Goal: Task Accomplishment & Management: Complete application form

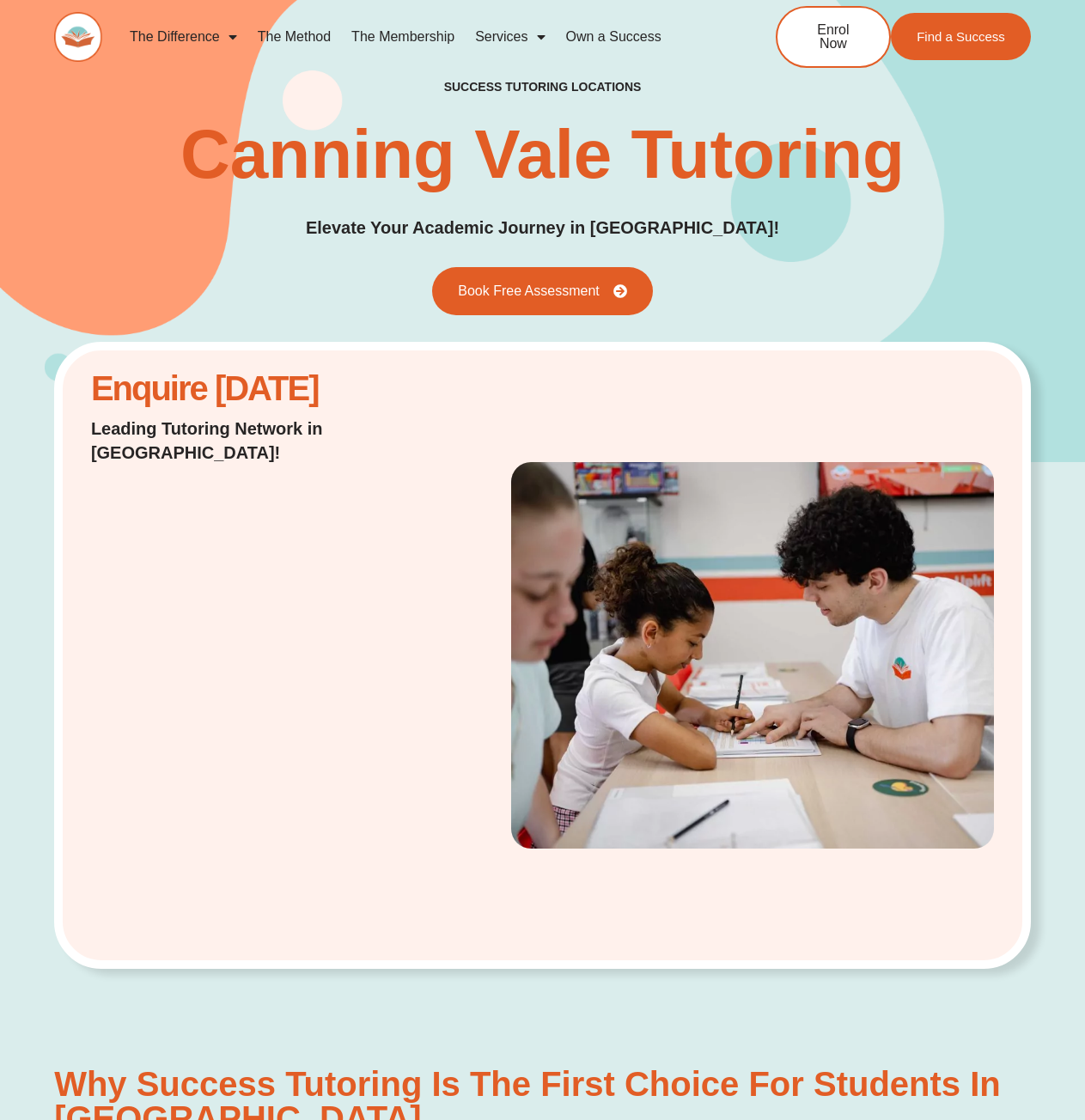
click at [519, 31] on link "Services" at bounding box center [509, 37] width 90 height 40
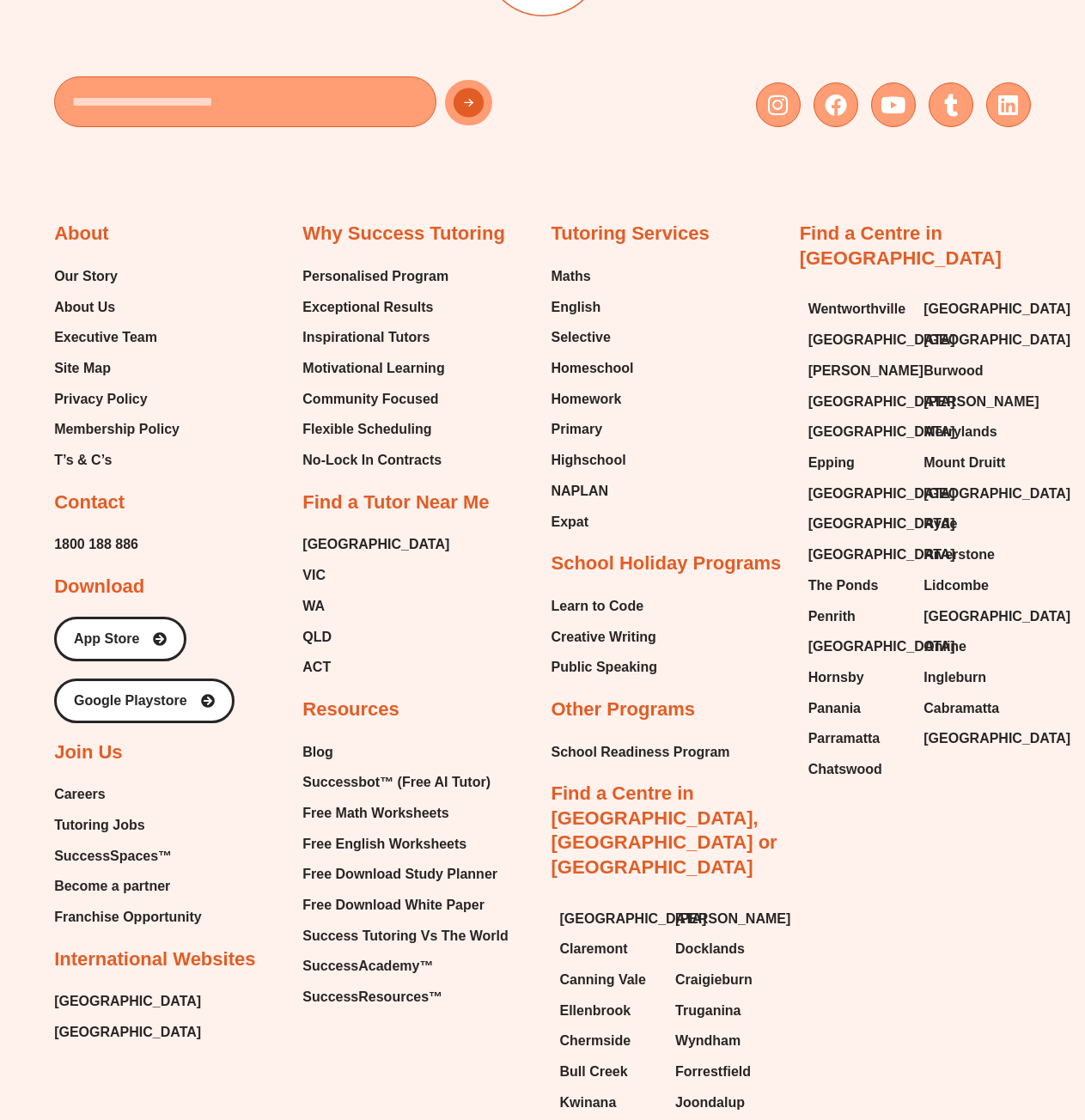
scroll to position [9702, 0]
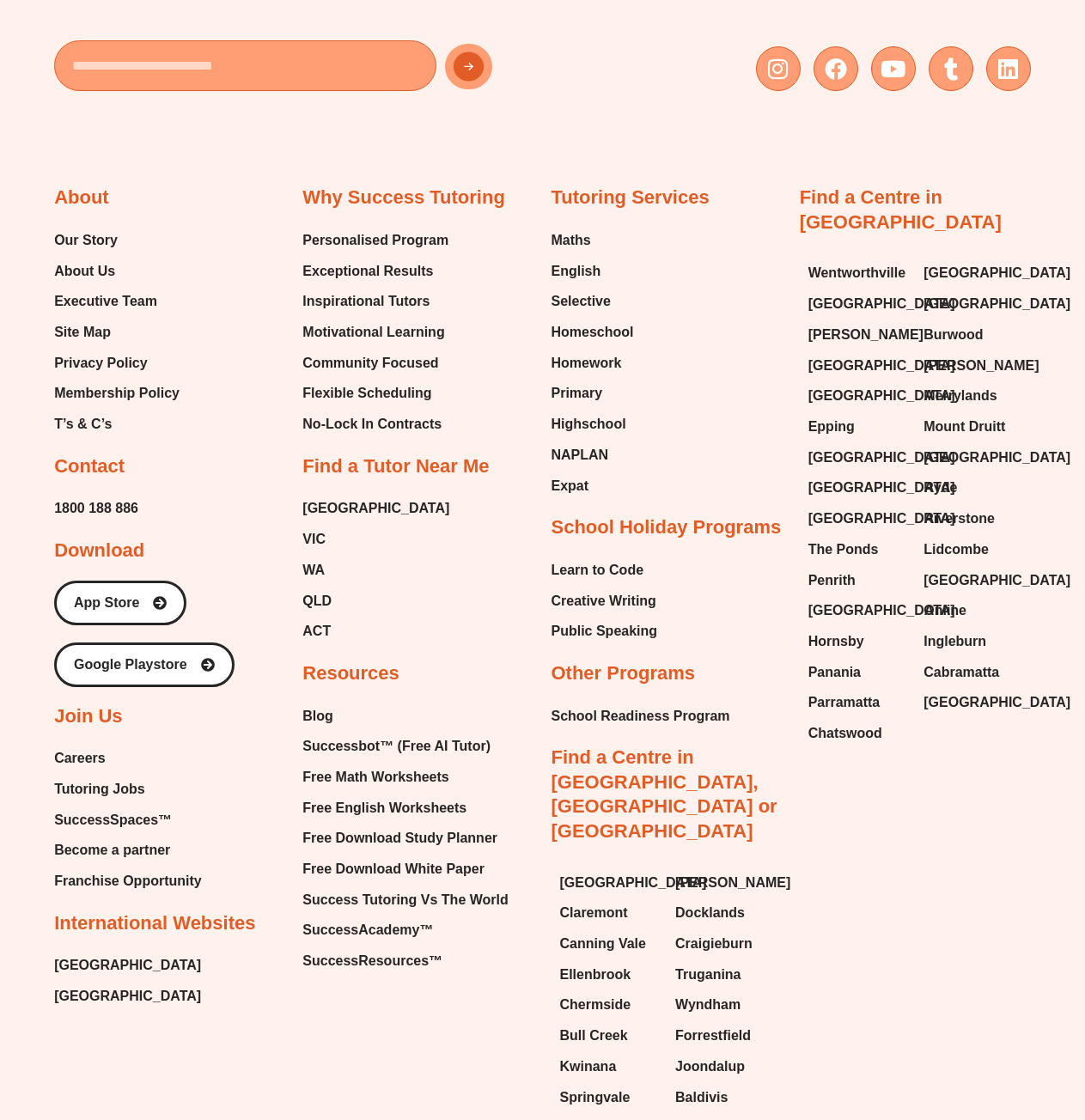
click at [457, 909] on div "About Our Story About Us Executive Team Site Map Privacy Policy Membership Poli…" at bounding box center [542, 629] width 977 height 1041
click at [129, 777] on span "Tutoring Jobs" at bounding box center [99, 789] width 90 height 26
click at [88, 777] on span "Tutoring Jobs" at bounding box center [99, 789] width 90 height 26
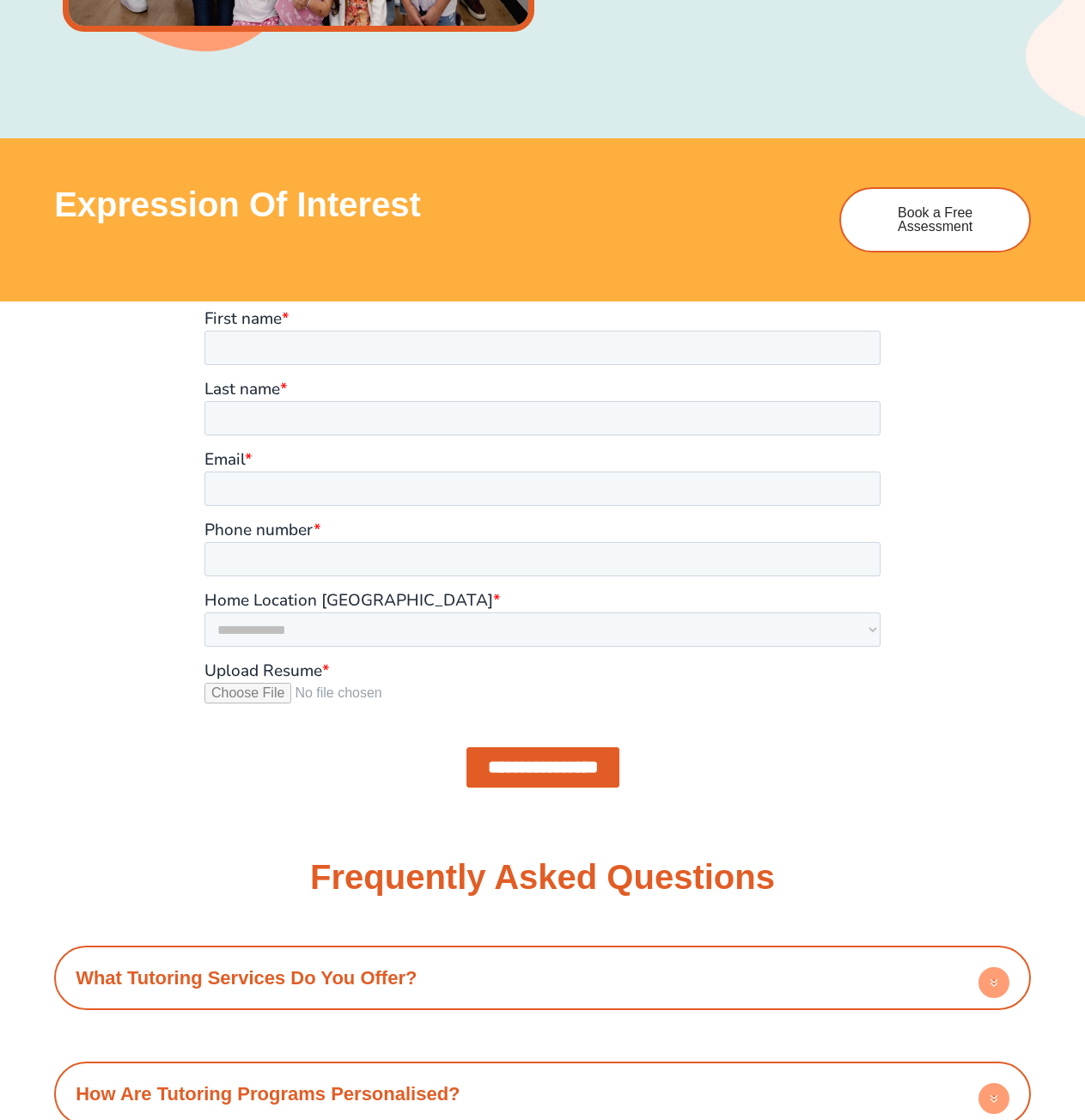
scroll to position [1117, 0]
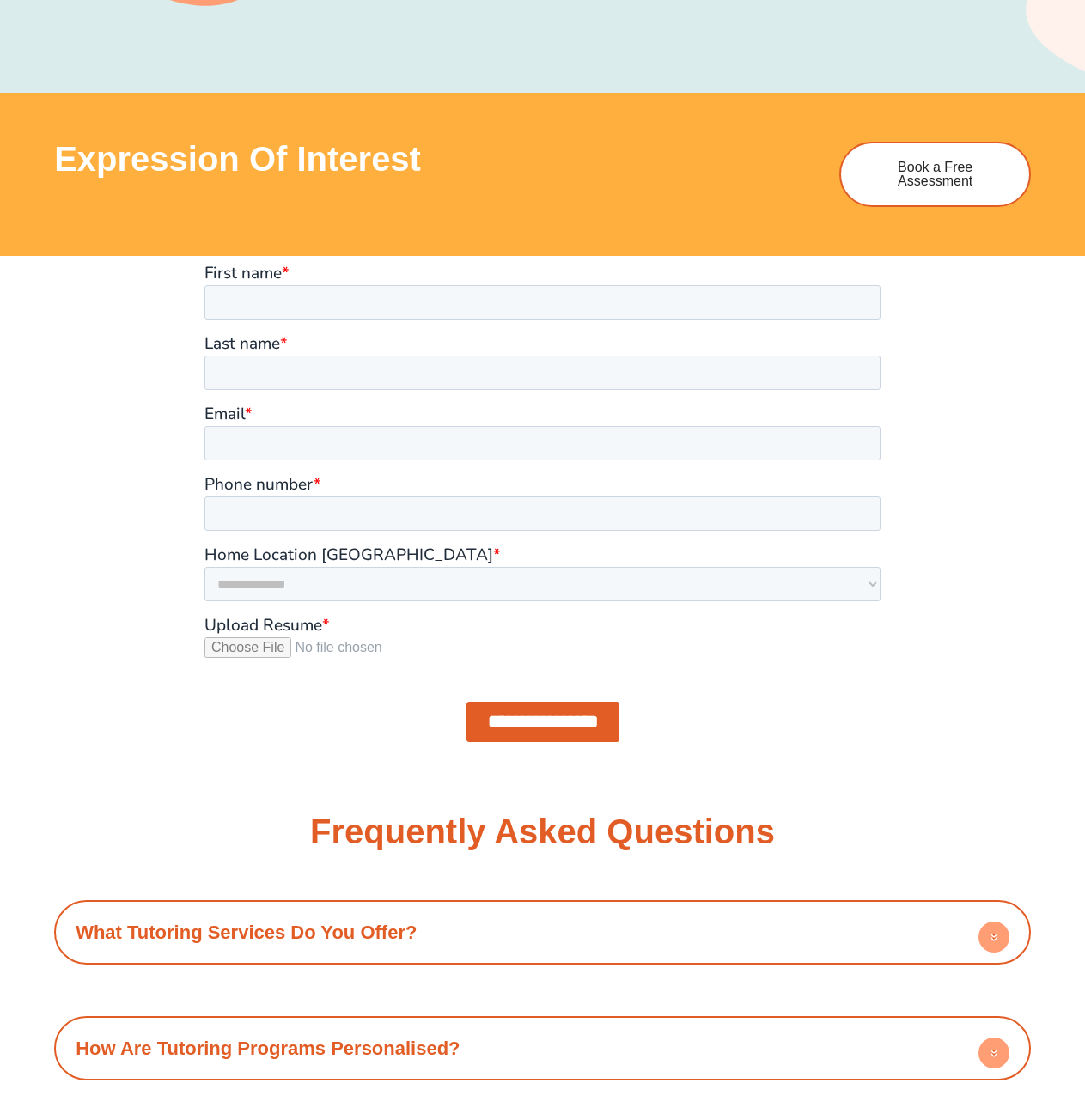
click at [326, 622] on span "*" at bounding box center [326, 625] width 8 height 23
click at [326, 636] on input "Upload Resume *" at bounding box center [542, 653] width 676 height 34
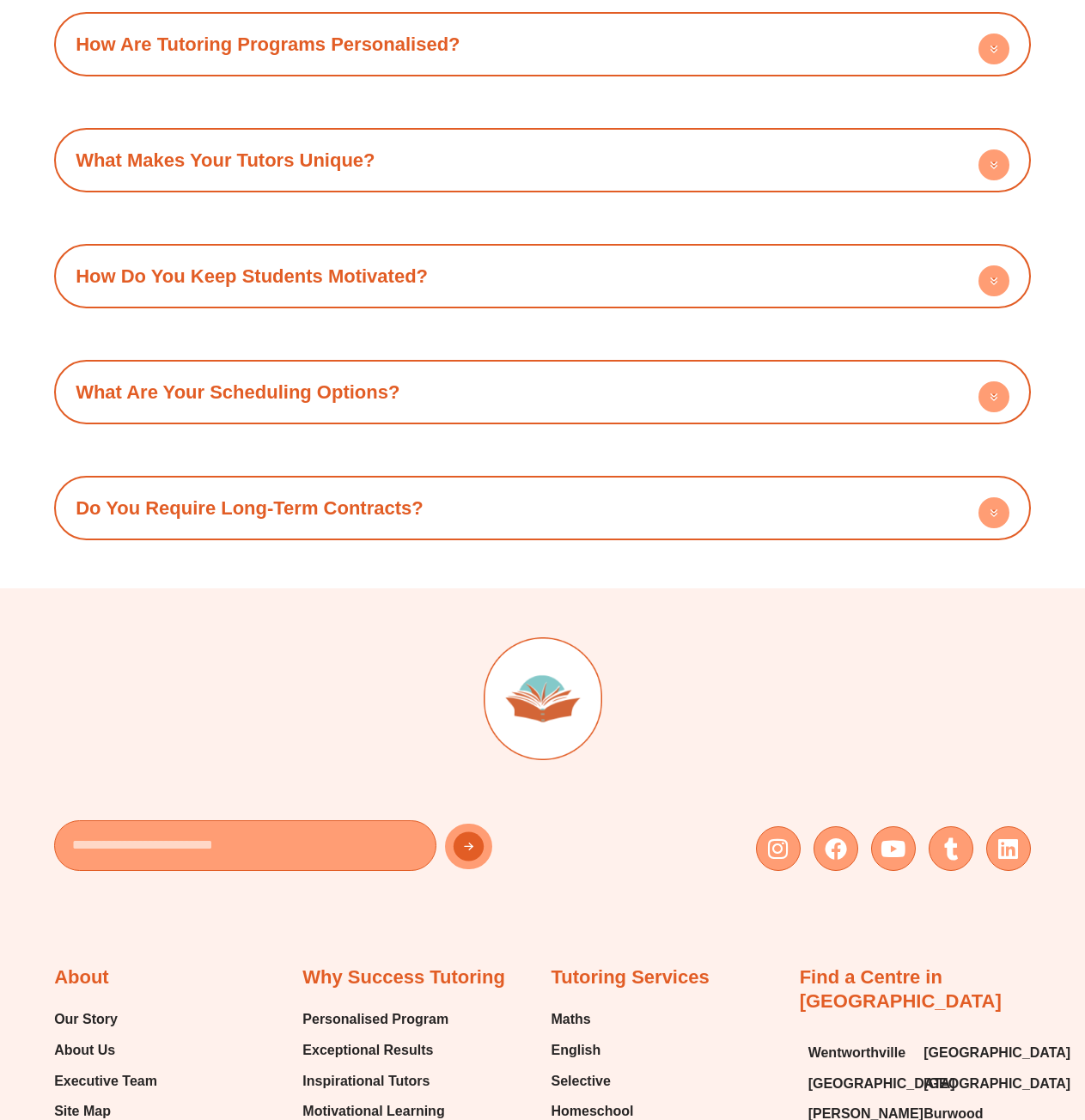
scroll to position [2148, 0]
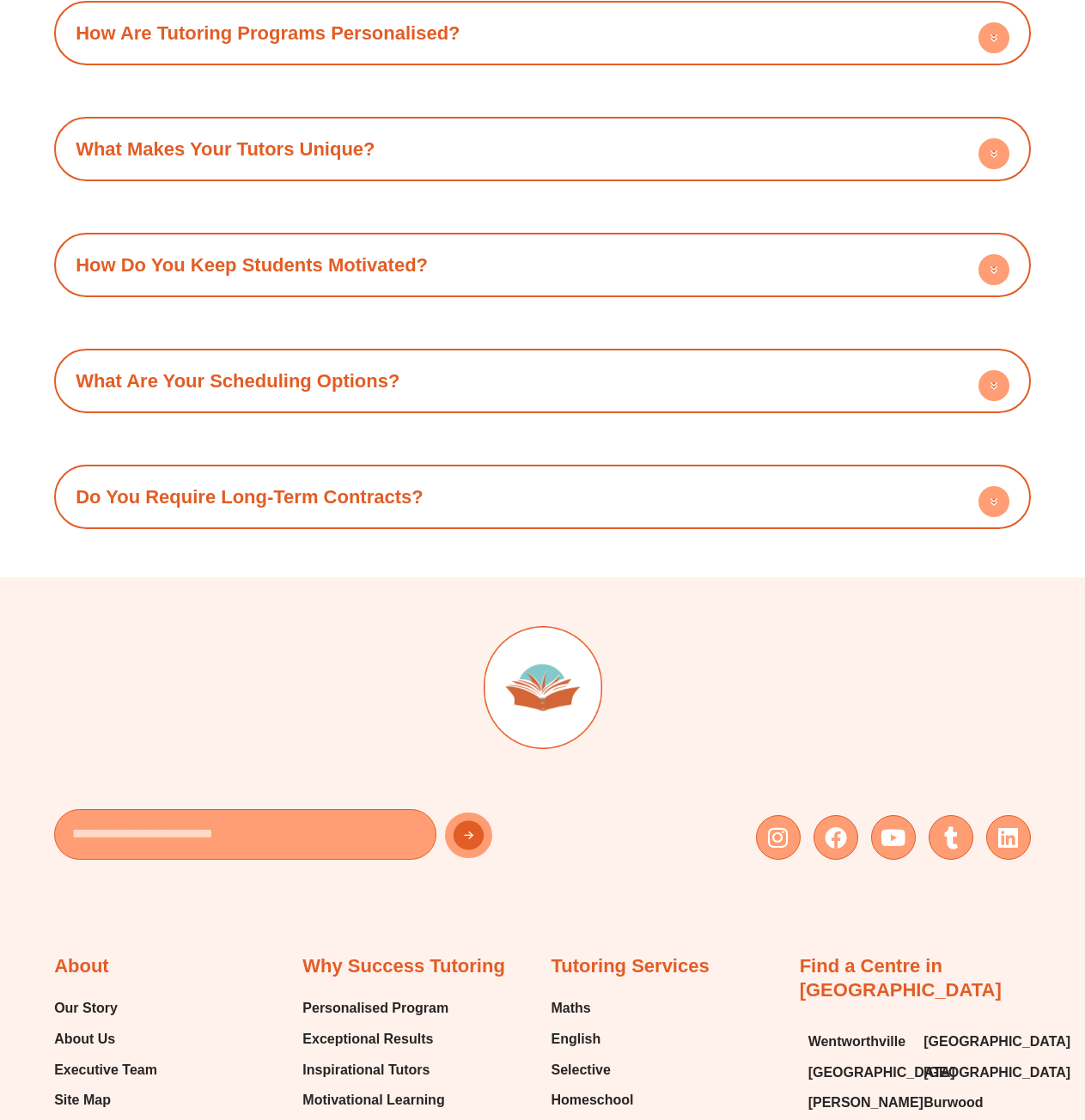
click at [491, 489] on h4 "Do You Require Long-Term Contracts?" at bounding box center [542, 497] width 960 height 47
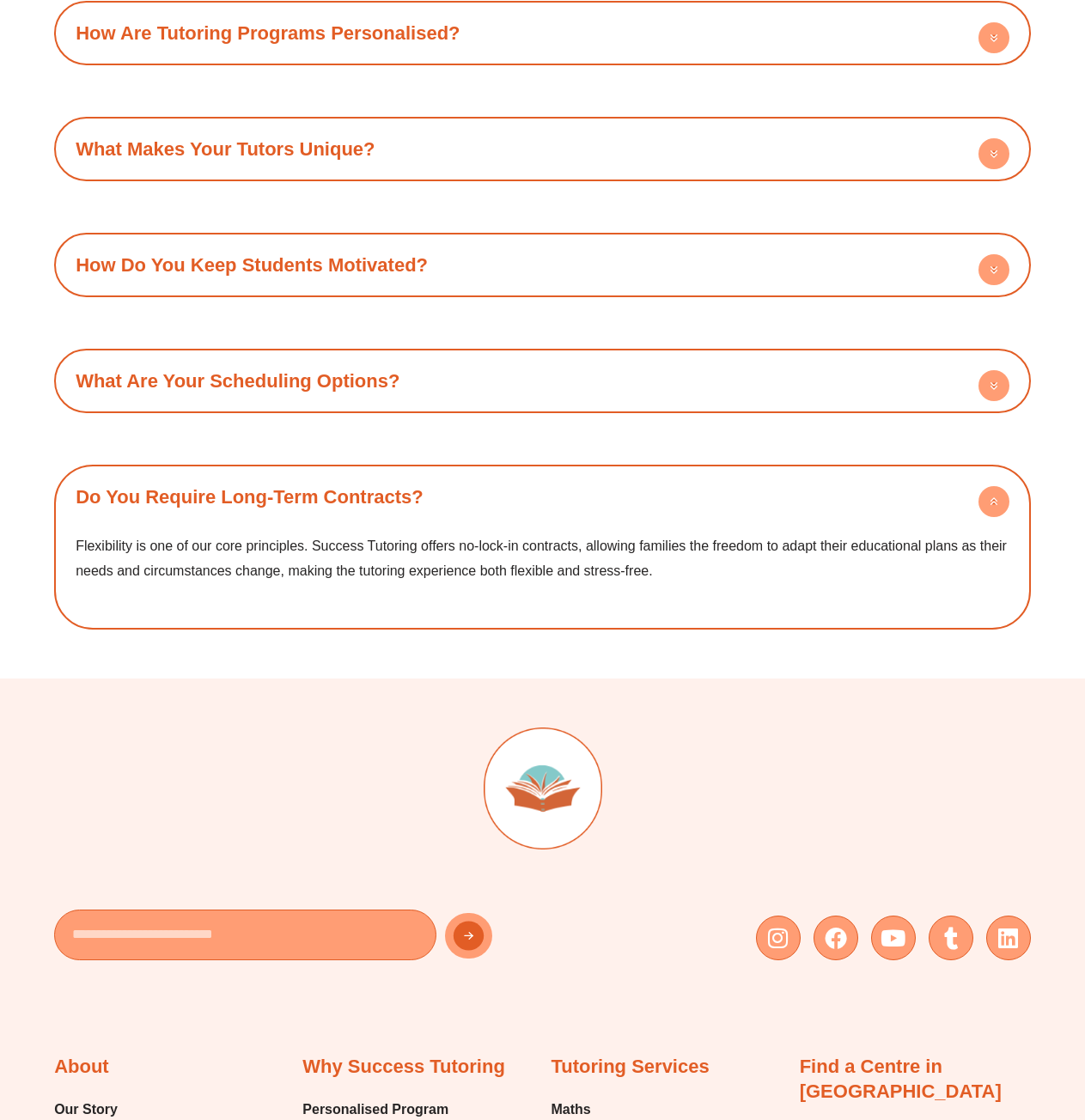
click at [496, 492] on h4 "Do You Require Long-Term Contracts?" at bounding box center [542, 497] width 960 height 47
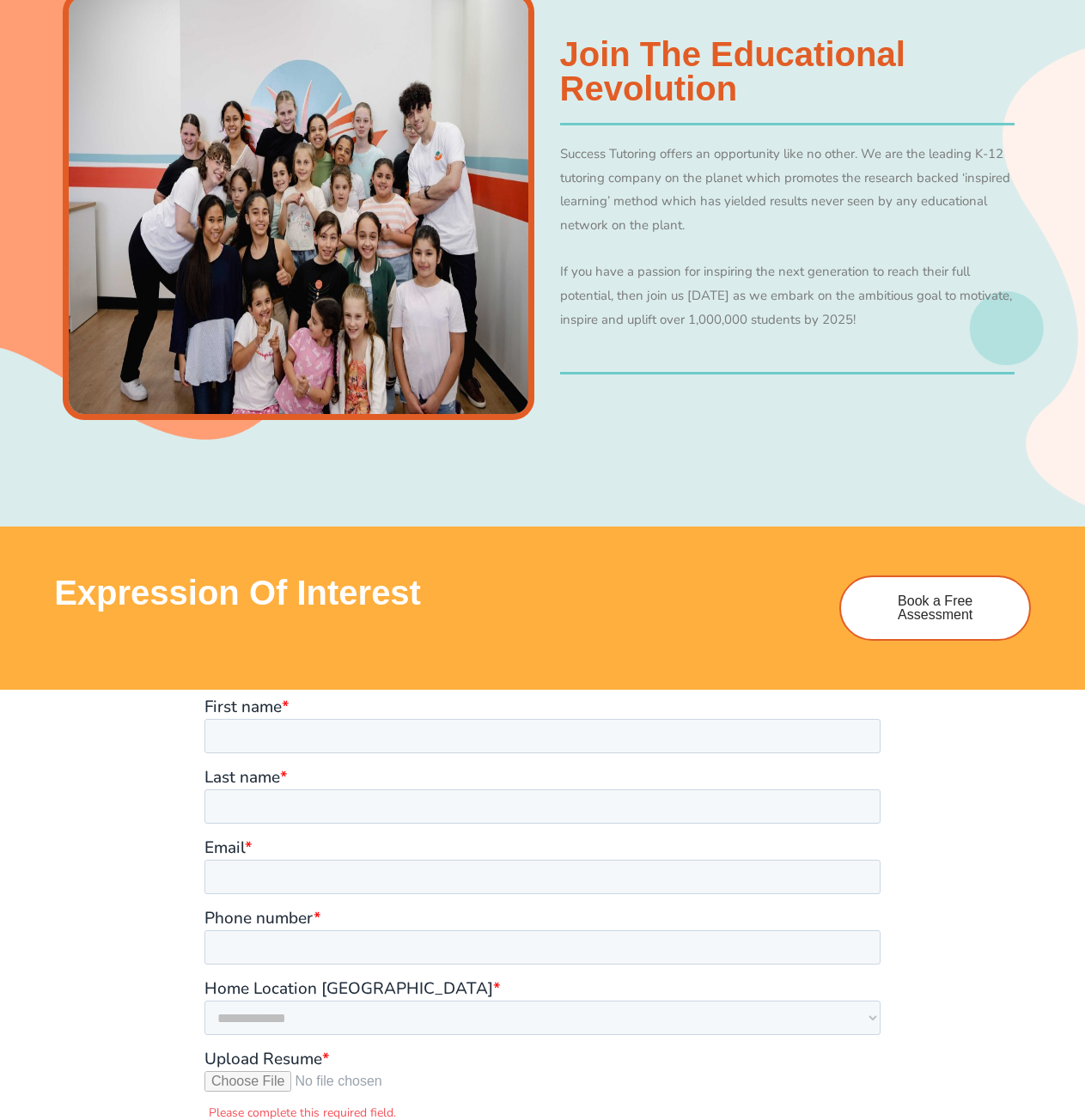
scroll to position [687, 0]
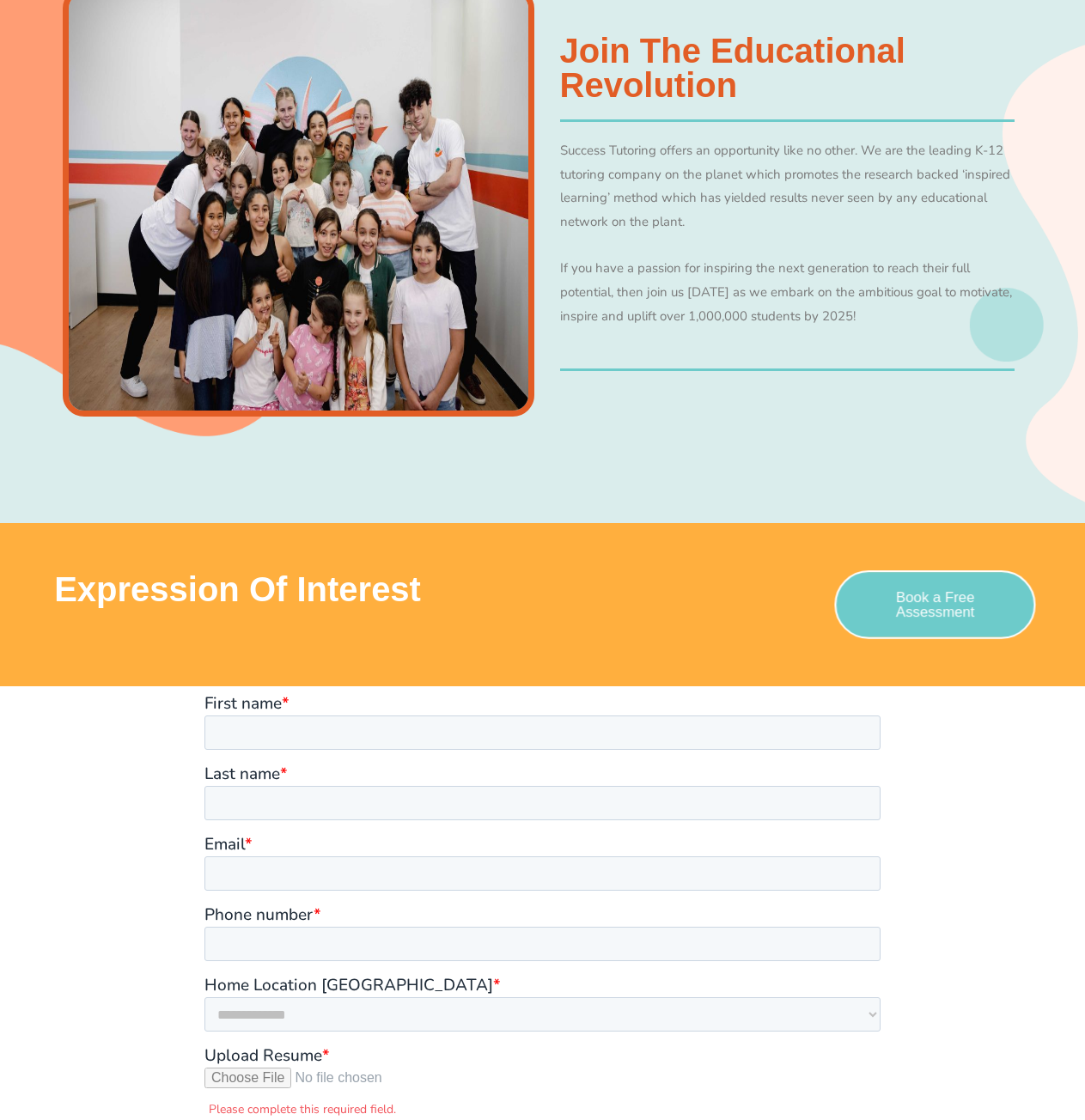
click at [917, 596] on span "Book a Free Assessment" at bounding box center [935, 604] width 143 height 29
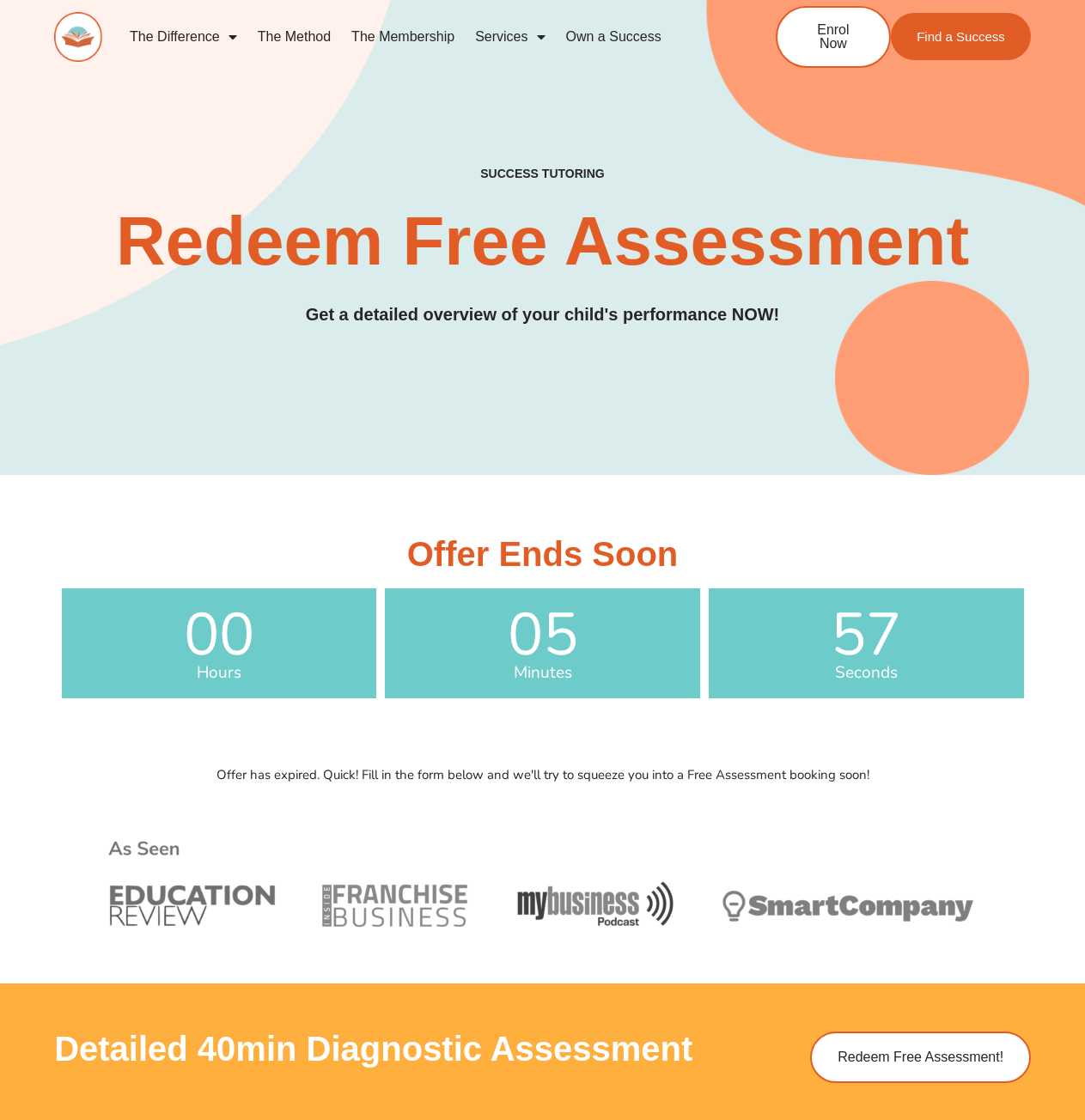
click at [507, 615] on span "05" at bounding box center [542, 635] width 316 height 60
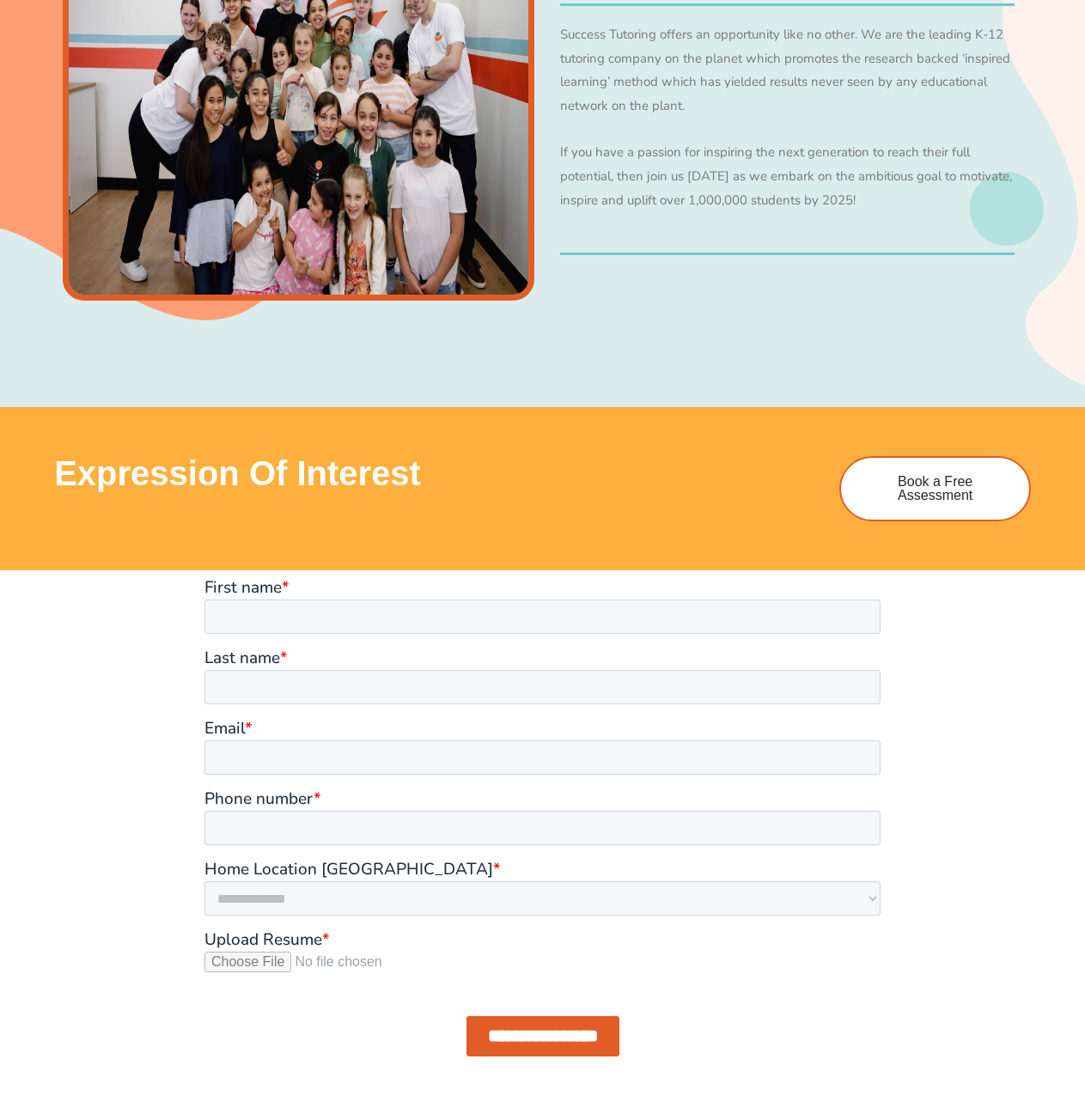
scroll to position [858, 0]
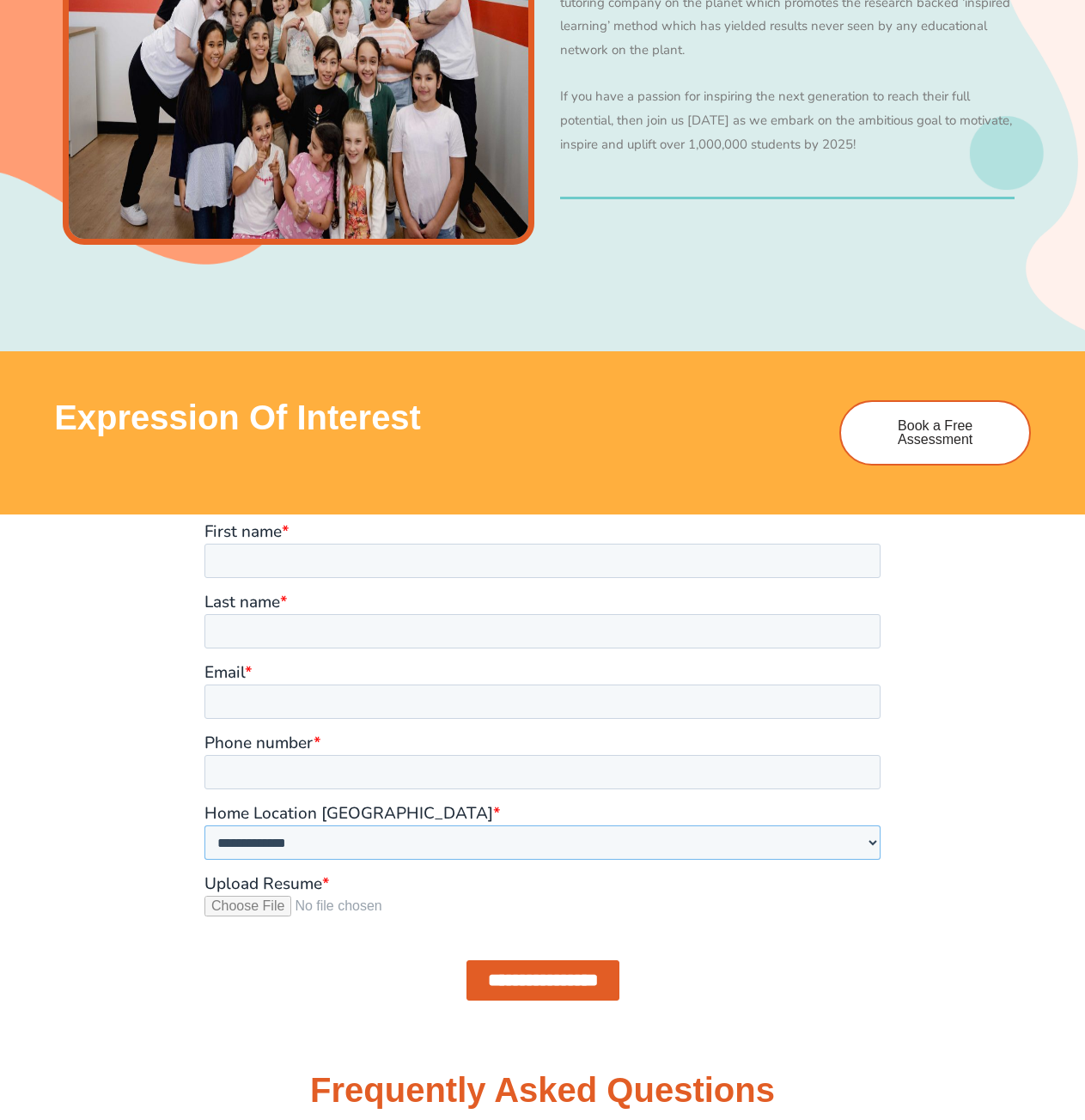
click at [251, 844] on select "**********" at bounding box center [542, 842] width 676 height 34
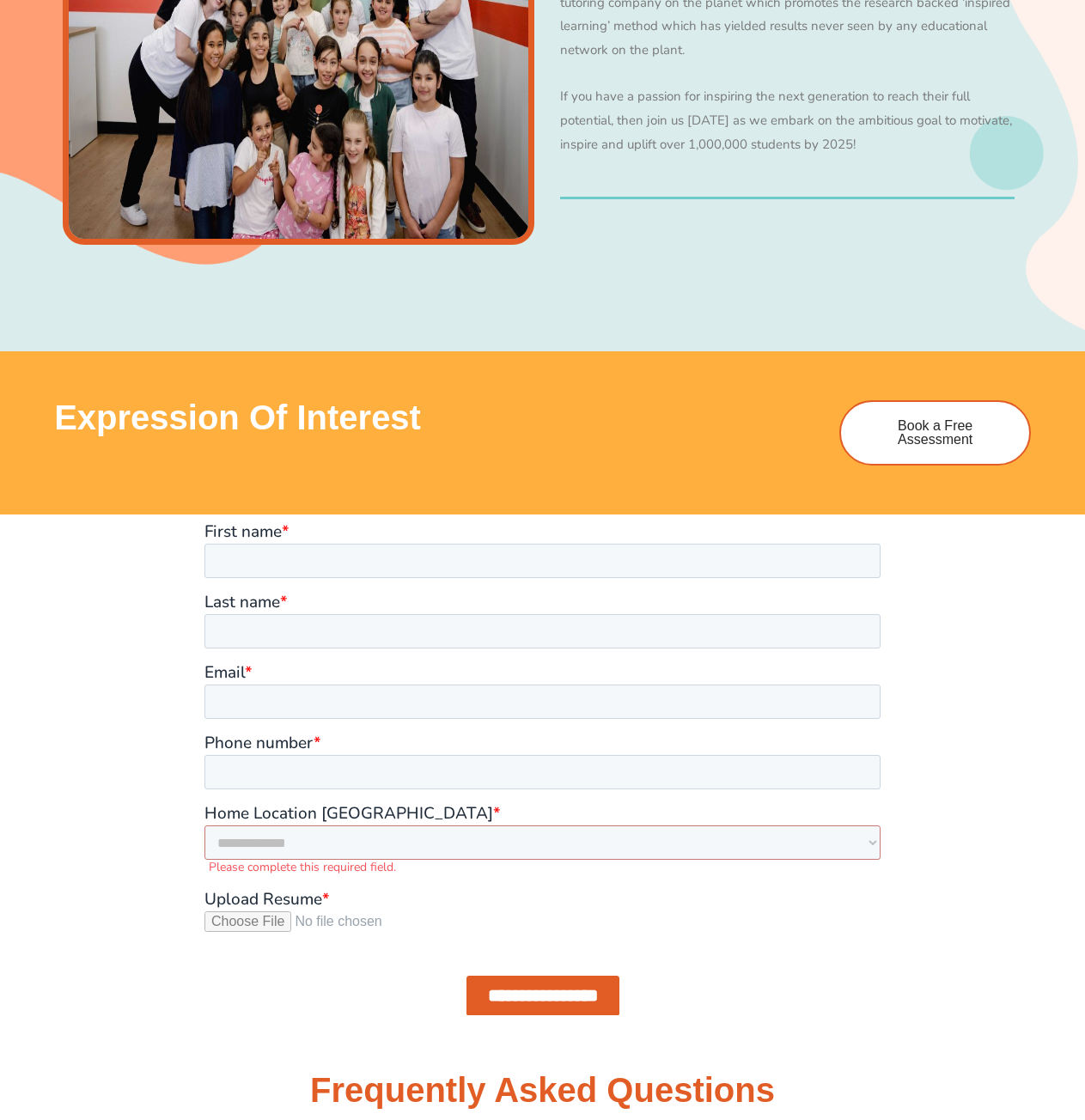
click at [178, 671] on div at bounding box center [542, 769] width 980 height 509
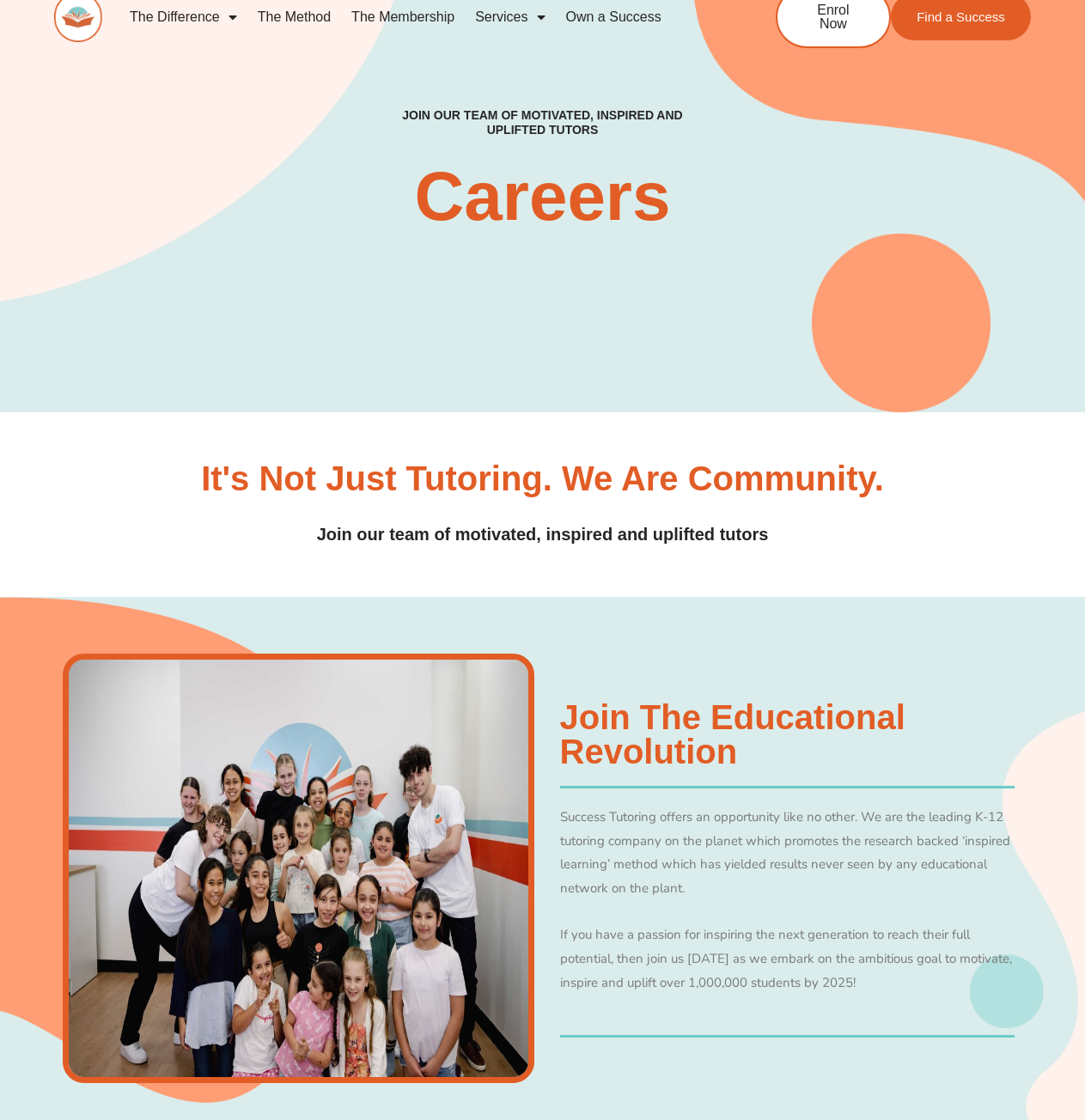
scroll to position [0, 0]
